Goal: Information Seeking & Learning: Learn about a topic

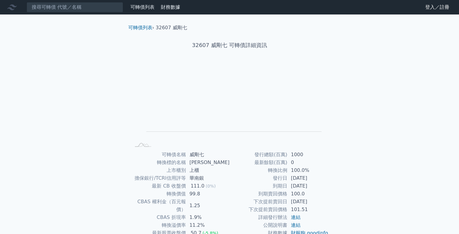
click at [302, 186] on td "2025-09-28" at bounding box center [307, 186] width 41 height 8
drag, startPoint x: 290, startPoint y: 186, endPoint x: 321, endPoint y: 185, distance: 30.2
click at [321, 185] on td "2025-09-28" at bounding box center [307, 186] width 41 height 8
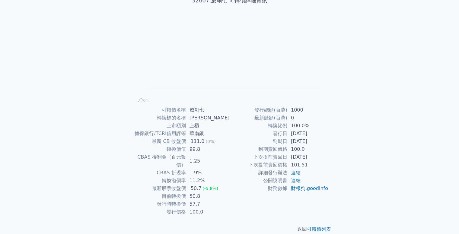
scroll to position [45, 0]
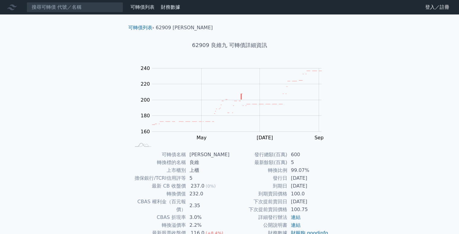
drag, startPoint x: 291, startPoint y: 186, endPoint x: 327, endPoint y: 184, distance: 36.6
click at [327, 184] on td "[DATE]" at bounding box center [307, 186] width 41 height 8
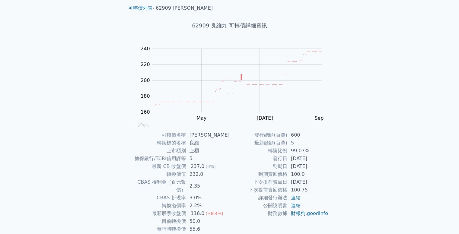
scroll to position [45, 0]
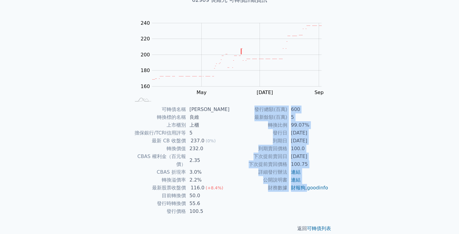
drag, startPoint x: 307, startPoint y: 188, endPoint x: 338, endPoint y: 190, distance: 31.1
click at [338, 190] on div "可轉債列表 › 62909 良維九 62909 良維九 可轉債詳細資訊 Zoom Out 160 120 140 160 180 200 220 240 26…" at bounding box center [230, 105] width 232 height 273
click at [384, 186] on div "可轉債列表 財務數據 可轉債列表 財務數據 登入／註冊 登入／註冊 可轉債列表 › 62909 良維九 62909 良維九 可轉債詳細資訊 Zoom Out …" at bounding box center [229, 98] width 459 height 287
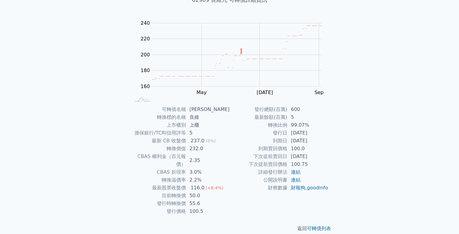
drag, startPoint x: 330, startPoint y: 140, endPoint x: 323, endPoint y: 140, distance: 6.9
click at [323, 140] on div "可轉債名稱 良維九 轉換標的名稱 良維 上市櫃別 上櫃 擔保銀行/TCRI信用評等 5 最新 CB 收盤價 237.0 (0%) 轉換價值 232.0 CBA…" at bounding box center [229, 161] width 212 height 110
click at [327, 138] on td "[DATE]" at bounding box center [307, 141] width 41 height 8
